Goal: Task Accomplishment & Management: Manage account settings

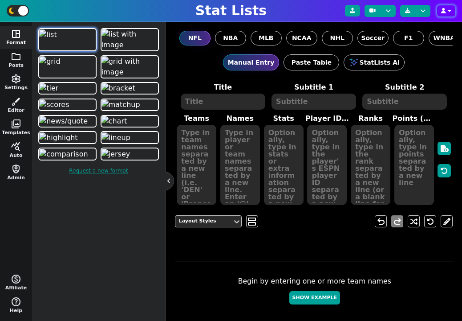
click at [449, 10] on icon "button" at bounding box center [450, 10] width 4 height 5
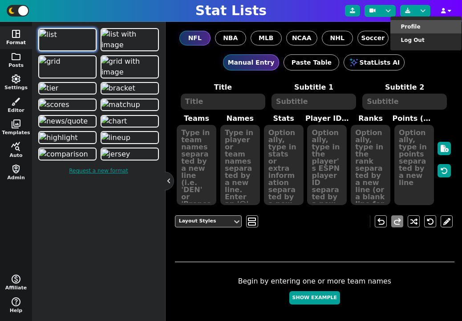
click at [435, 24] on li "Profile" at bounding box center [425, 26] width 71 height 13
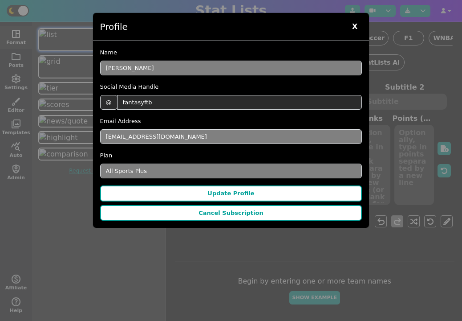
click at [358, 27] on span "X" at bounding box center [355, 26] width 14 height 13
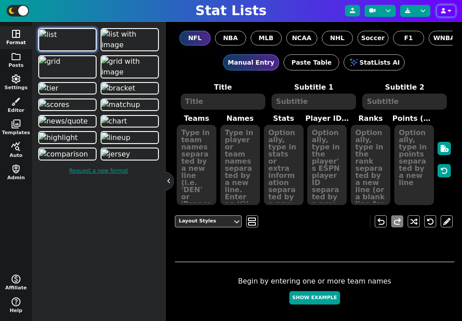
click at [446, 12] on icon "button" at bounding box center [443, 10] width 5 height 5
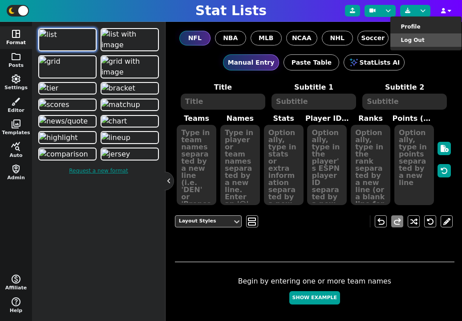
click at [434, 41] on li "Log Out" at bounding box center [425, 39] width 71 height 13
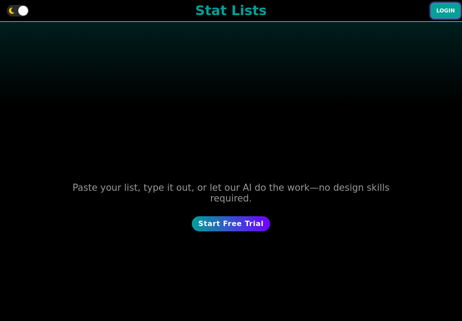
click at [451, 11] on button "Login" at bounding box center [445, 11] width 28 height 14
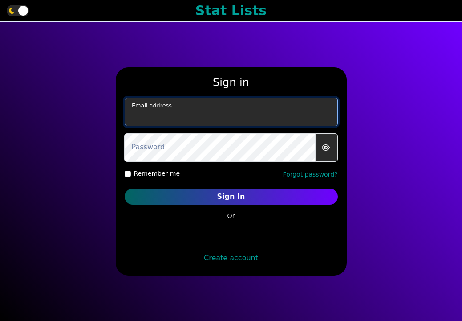
click at [266, 110] on input "email" at bounding box center [231, 112] width 213 height 28
paste input "[EMAIL_ADDRESS][DOMAIN_NAME]"
type input "[EMAIL_ADDRESS][DOMAIN_NAME]"
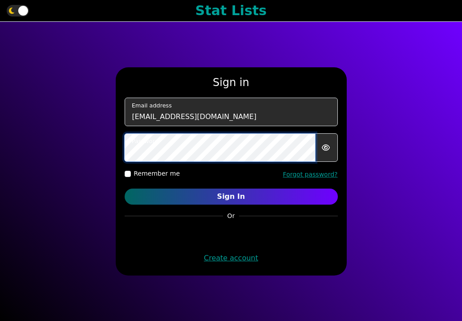
click at [125, 188] on button "Sign In" at bounding box center [231, 196] width 213 height 16
